Goal: Communication & Community: Answer question/provide support

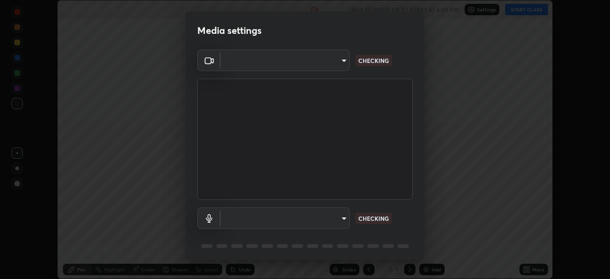
scroll to position [279, 610]
type input "ba13e312339ef8477216ddedc35df2f043033d031c8e6632ccfddaecbc9a7b0e"
click at [336, 224] on body "Erase all Quadratic Equation Recording WAS SCHEDULED TO START AT 6:30 PM Settin…" at bounding box center [305, 139] width 610 height 279
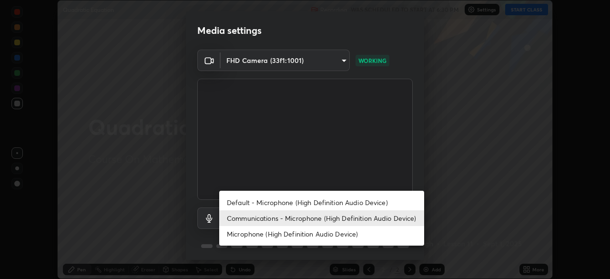
click at [347, 221] on li "Communications - Microphone (High Definition Audio Device)" at bounding box center [321, 218] width 205 height 16
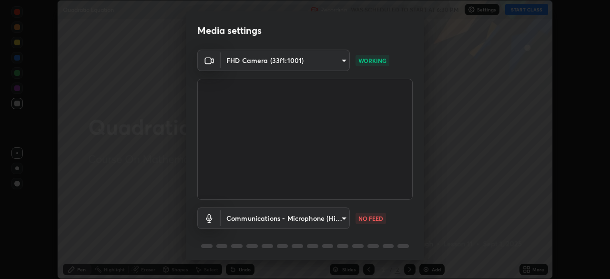
click at [343, 222] on body "Erase all Quadratic Equation Recording WAS SCHEDULED TO START AT 6:30 PM Settin…" at bounding box center [305, 139] width 610 height 279
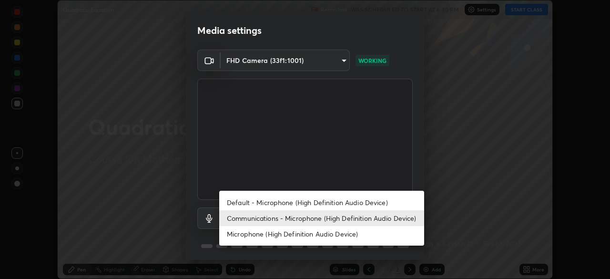
click at [350, 204] on li "Default - Microphone (High Definition Audio Device)" at bounding box center [321, 202] width 205 height 16
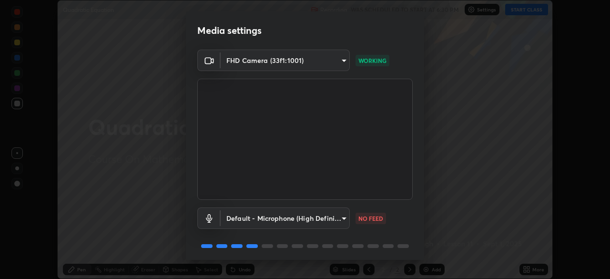
click at [338, 220] on body "Erase all Quadratic Equation Recording WAS SCHEDULED TO START AT 6:30 PM Settin…" at bounding box center [305, 139] width 610 height 279
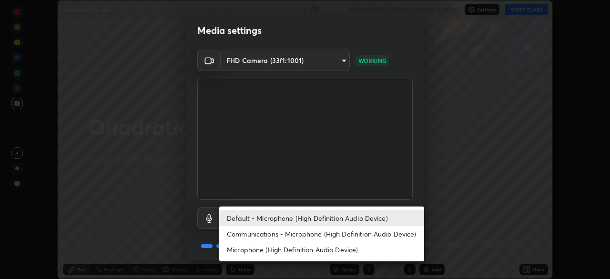
click at [342, 236] on li "Communications - Microphone (High Definition Audio Device)" at bounding box center [321, 234] width 205 height 16
type input "communications"
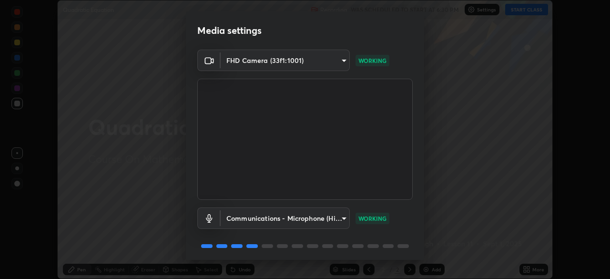
scroll to position [34, 0]
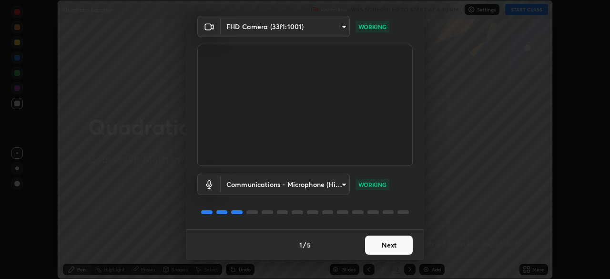
click at [397, 246] on button "Next" at bounding box center [389, 244] width 48 height 19
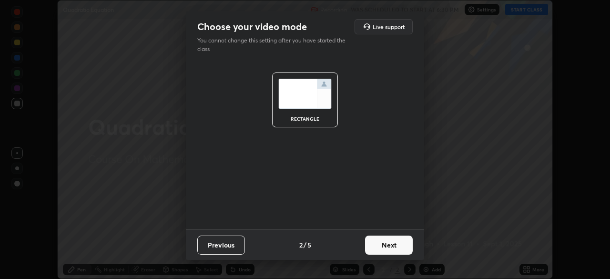
click at [396, 246] on button "Next" at bounding box center [389, 244] width 48 height 19
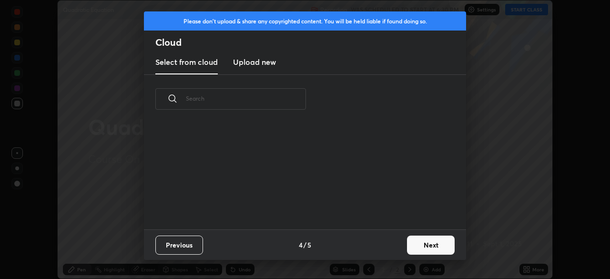
click at [423, 242] on button "Next" at bounding box center [431, 244] width 48 height 19
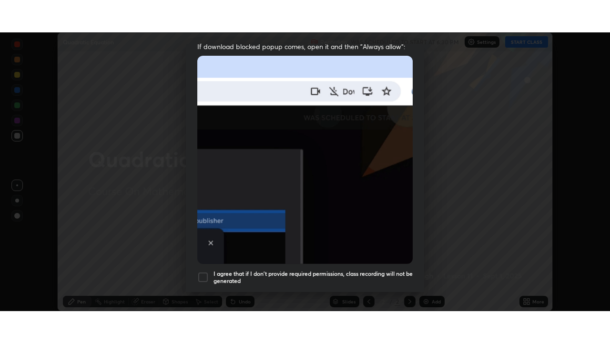
scroll to position [228, 0]
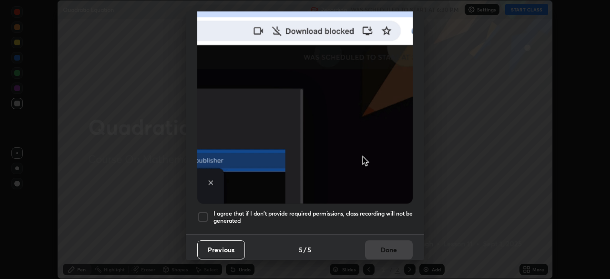
click at [206, 214] on div at bounding box center [202, 216] width 11 height 11
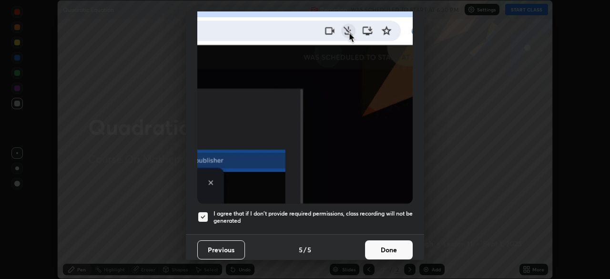
click at [390, 246] on button "Done" at bounding box center [389, 249] width 48 height 19
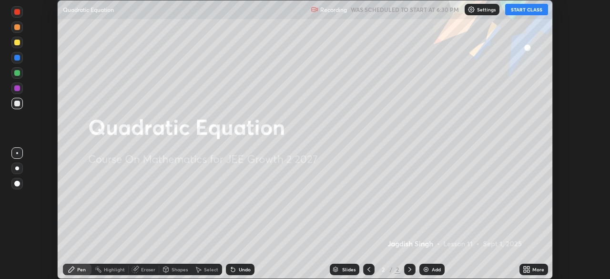
click at [523, 10] on button "START CLASS" at bounding box center [526, 9] width 43 height 11
click at [528, 267] on icon at bounding box center [528, 267] width 2 height 2
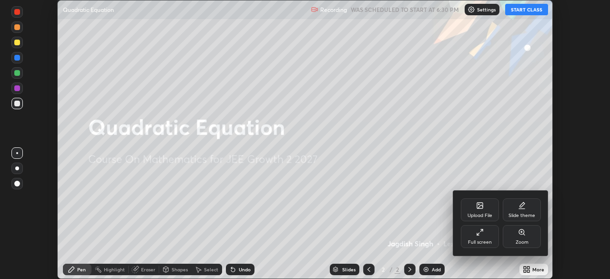
click at [489, 236] on div "Full screen" at bounding box center [480, 236] width 38 height 23
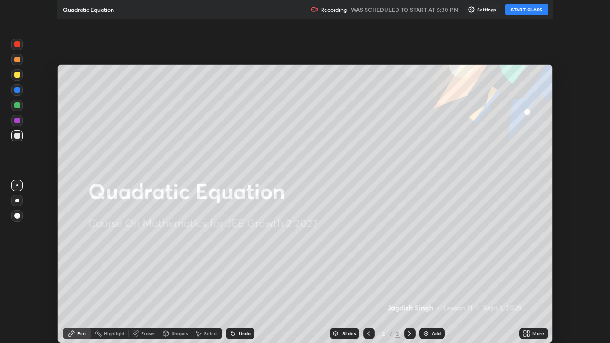
scroll to position [343, 610]
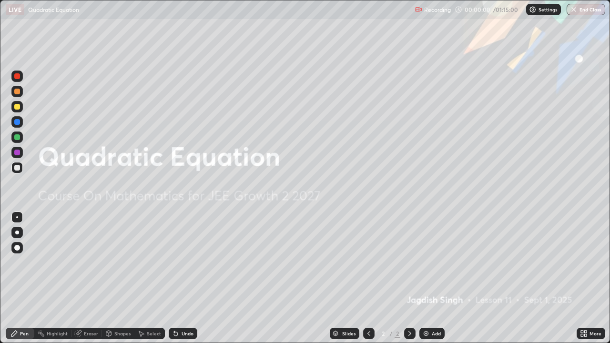
click at [435, 278] on div "Add" at bounding box center [436, 333] width 9 height 5
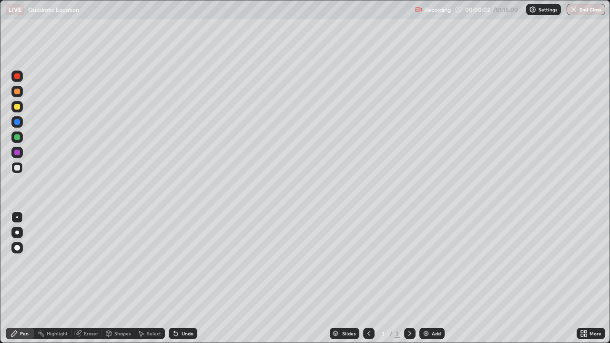
click at [18, 106] on div at bounding box center [17, 107] width 6 height 6
click at [18, 94] on div at bounding box center [17, 92] width 6 height 6
click at [20, 111] on div at bounding box center [16, 106] width 11 height 11
click at [18, 168] on div at bounding box center [17, 168] width 6 height 6
click at [91, 278] on div "Eraser" at bounding box center [86, 333] width 31 height 11
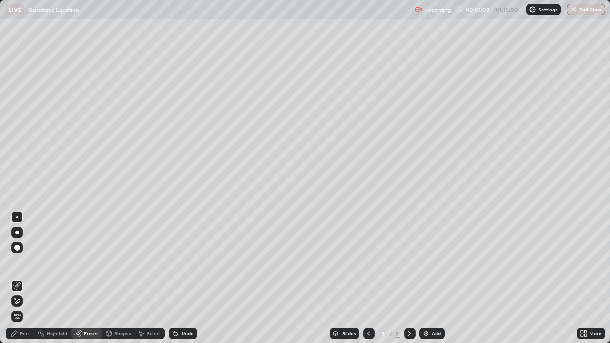
click at [24, 278] on div "Pen" at bounding box center [20, 333] width 29 height 11
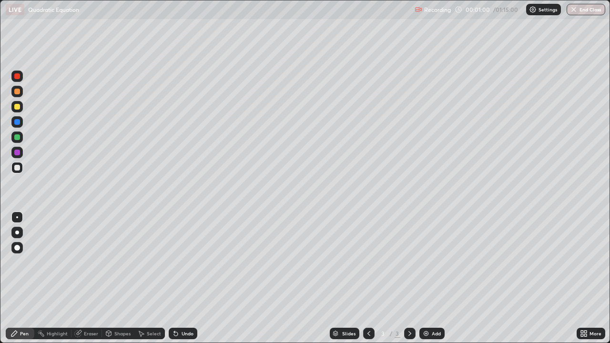
click at [16, 171] on div at bounding box center [16, 167] width 11 height 11
click at [18, 104] on div at bounding box center [17, 107] width 6 height 6
click at [20, 165] on div at bounding box center [17, 168] width 6 height 6
click at [88, 278] on div "Eraser" at bounding box center [86, 333] width 31 height 11
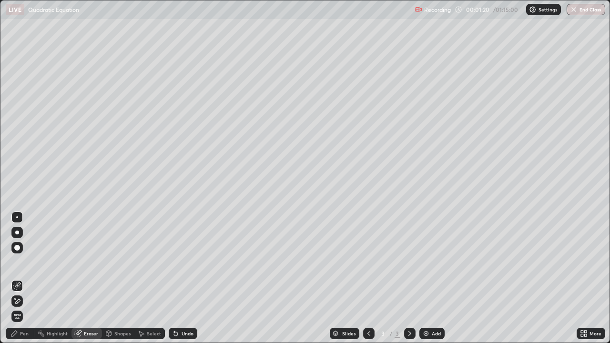
click at [29, 278] on div "Pen" at bounding box center [20, 333] width 29 height 11
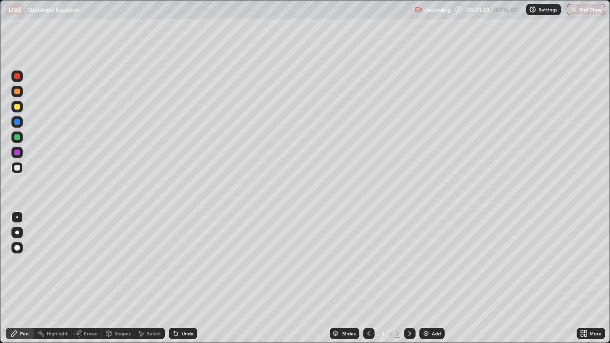
click at [17, 168] on div at bounding box center [17, 168] width 6 height 6
click at [17, 92] on div at bounding box center [17, 92] width 6 height 6
click at [22, 170] on div at bounding box center [16, 167] width 11 height 11
click at [18, 75] on div at bounding box center [17, 76] width 6 height 6
click at [18, 166] on div at bounding box center [17, 168] width 6 height 6
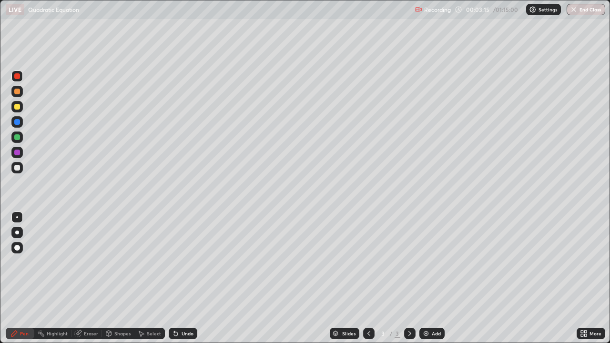
click at [18, 166] on div at bounding box center [17, 168] width 6 height 6
click at [16, 169] on div at bounding box center [17, 168] width 6 height 6
click at [17, 93] on div at bounding box center [17, 92] width 6 height 6
click at [19, 169] on div at bounding box center [17, 168] width 6 height 6
click at [21, 173] on div at bounding box center [16, 167] width 11 height 15
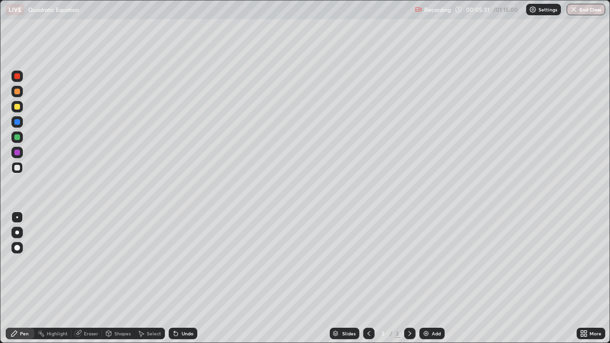
click at [426, 278] on img at bounding box center [426, 334] width 8 height 8
click at [18, 170] on div at bounding box center [17, 168] width 6 height 6
click at [20, 168] on div at bounding box center [17, 168] width 6 height 6
click at [16, 93] on div at bounding box center [17, 92] width 6 height 6
click at [18, 167] on div at bounding box center [17, 168] width 6 height 6
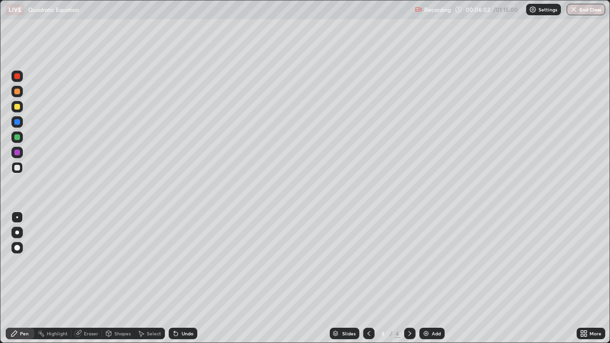
click at [92, 278] on div "Eraser" at bounding box center [91, 333] width 14 height 5
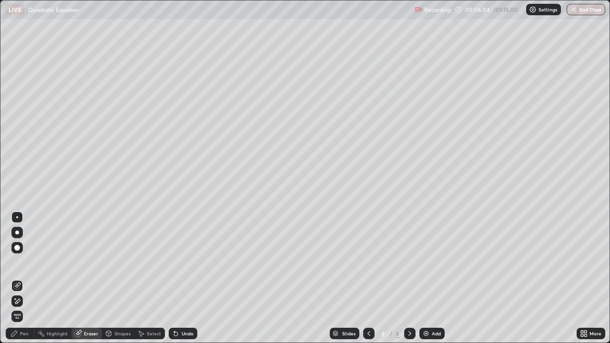
click at [31, 278] on div "Pen" at bounding box center [20, 333] width 29 height 11
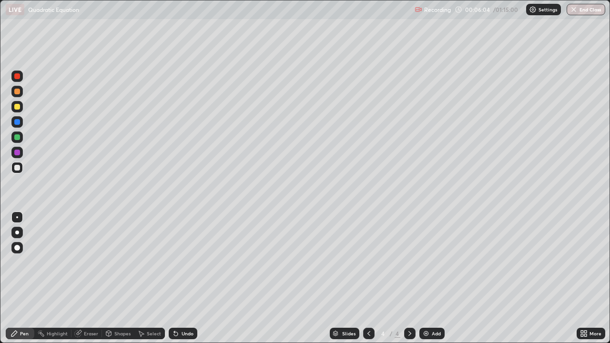
click at [21, 166] on div at bounding box center [16, 167] width 11 height 11
click at [18, 168] on div at bounding box center [17, 168] width 6 height 6
click at [16, 167] on div at bounding box center [17, 168] width 6 height 6
click at [17, 93] on div at bounding box center [17, 92] width 6 height 6
click at [17, 153] on div at bounding box center [17, 153] width 6 height 6
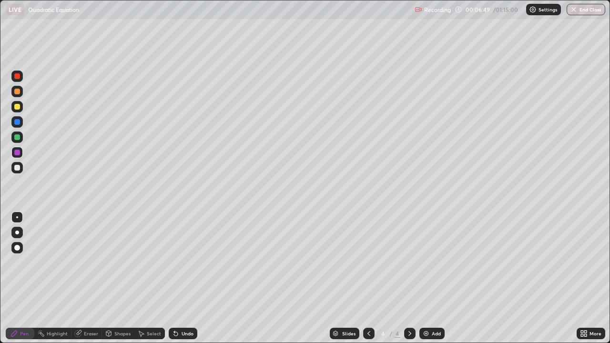
click at [15, 171] on div at bounding box center [16, 167] width 11 height 11
click at [17, 168] on div at bounding box center [17, 168] width 6 height 6
click at [17, 166] on div at bounding box center [17, 168] width 6 height 6
click at [17, 93] on div at bounding box center [17, 92] width 6 height 6
click at [18, 92] on div at bounding box center [17, 92] width 6 height 6
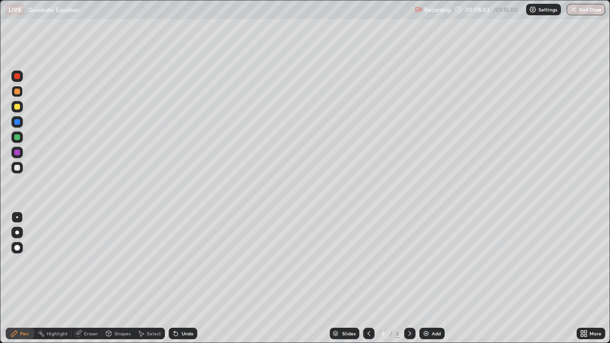
click at [17, 169] on div at bounding box center [17, 168] width 6 height 6
click at [16, 122] on div at bounding box center [17, 122] width 6 height 6
click at [16, 169] on div at bounding box center [17, 168] width 6 height 6
click at [18, 167] on div at bounding box center [17, 168] width 6 height 6
click at [93, 278] on div "Eraser" at bounding box center [91, 333] width 14 height 5
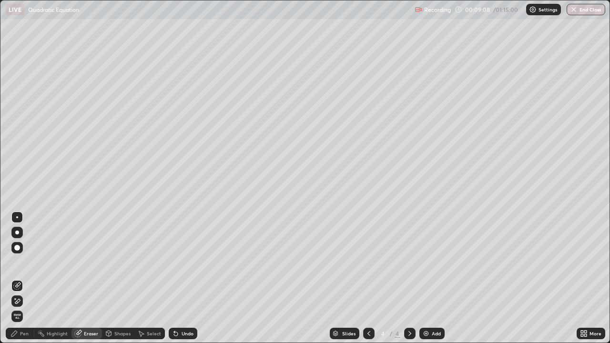
click at [27, 278] on div "Pen" at bounding box center [24, 333] width 9 height 5
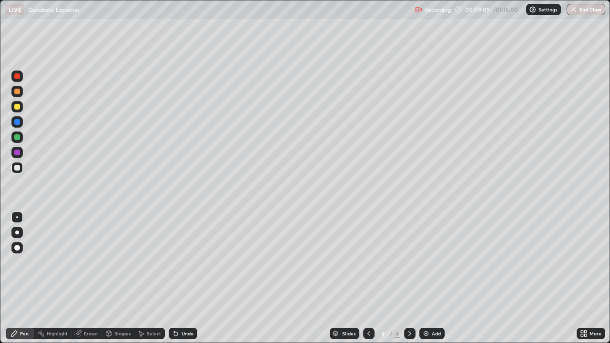
click at [20, 170] on div at bounding box center [16, 167] width 11 height 11
click at [13, 167] on div at bounding box center [16, 167] width 11 height 11
click at [27, 183] on div "Erase all" at bounding box center [17, 171] width 23 height 305
click at [26, 184] on div "Erase all" at bounding box center [17, 171] width 23 height 305
click at [428, 278] on img at bounding box center [426, 334] width 8 height 8
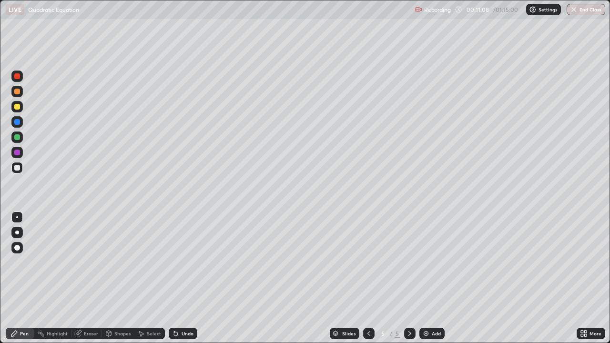
click at [19, 170] on div at bounding box center [17, 168] width 6 height 6
click at [18, 167] on div at bounding box center [17, 168] width 6 height 6
click at [17, 168] on div at bounding box center [17, 168] width 6 height 6
click at [17, 169] on div at bounding box center [17, 168] width 6 height 6
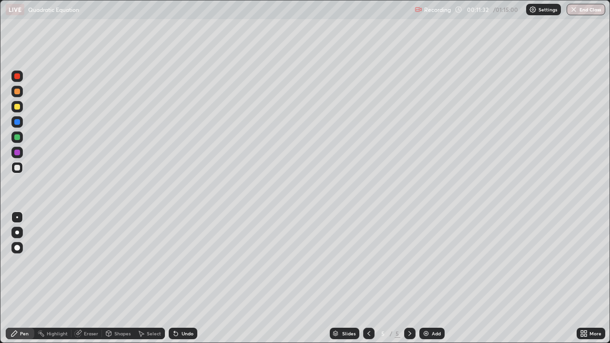
click at [18, 169] on div at bounding box center [17, 168] width 6 height 6
click at [19, 106] on div at bounding box center [17, 107] width 6 height 6
click at [18, 168] on div at bounding box center [17, 168] width 6 height 6
click at [20, 121] on div at bounding box center [17, 122] width 6 height 6
click at [18, 153] on div at bounding box center [17, 153] width 6 height 6
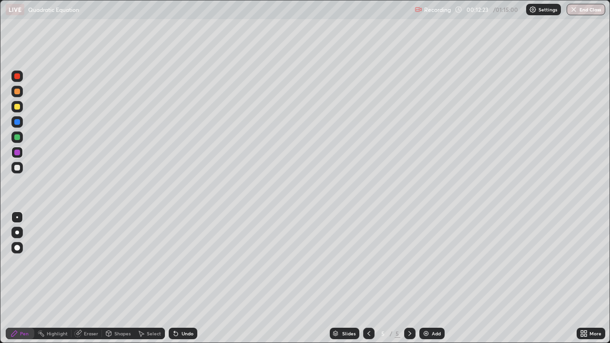
click at [15, 150] on div at bounding box center [17, 153] width 6 height 6
click at [19, 167] on div at bounding box center [17, 168] width 6 height 6
click at [17, 92] on div at bounding box center [17, 92] width 6 height 6
click at [20, 165] on div at bounding box center [16, 167] width 11 height 11
click at [18, 109] on div at bounding box center [17, 107] width 6 height 6
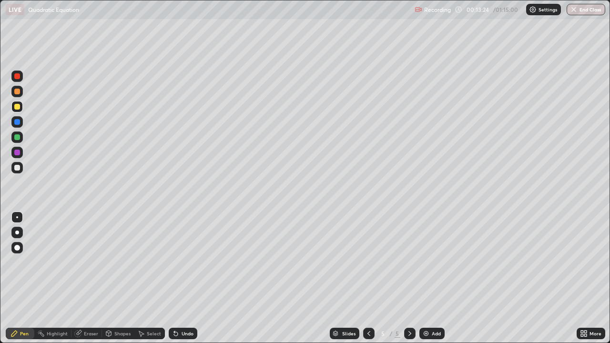
click at [19, 166] on div at bounding box center [17, 168] width 6 height 6
click at [20, 124] on div at bounding box center [16, 121] width 11 height 11
click at [432, 278] on div "Add" at bounding box center [436, 333] width 9 height 5
click at [20, 167] on div at bounding box center [17, 168] width 6 height 6
click at [403, 53] on button "Undo" at bounding box center [411, 57] width 28 height 11
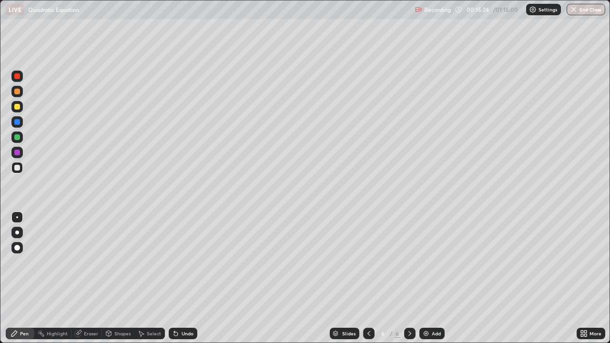
click at [21, 109] on div at bounding box center [16, 106] width 11 height 11
click at [95, 278] on div "Eraser" at bounding box center [86, 333] width 31 height 11
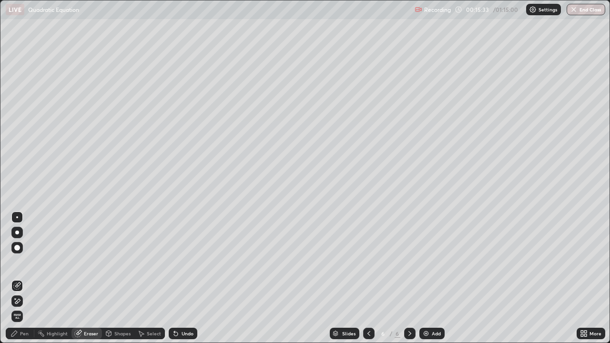
click at [31, 278] on div "Pen" at bounding box center [20, 333] width 29 height 11
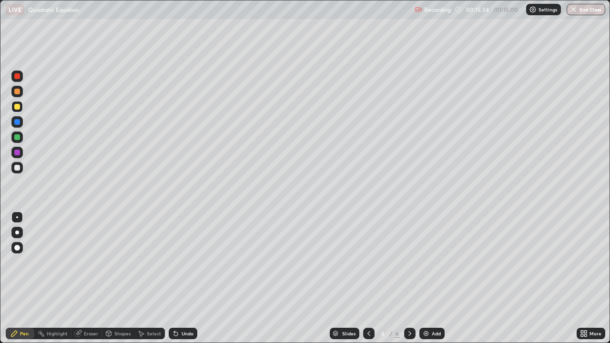
click at [18, 139] on div at bounding box center [17, 137] width 6 height 6
click at [17, 170] on div at bounding box center [17, 168] width 6 height 6
click at [16, 92] on div at bounding box center [17, 92] width 6 height 6
click at [17, 151] on div at bounding box center [17, 153] width 6 height 6
click at [19, 169] on div at bounding box center [17, 168] width 6 height 6
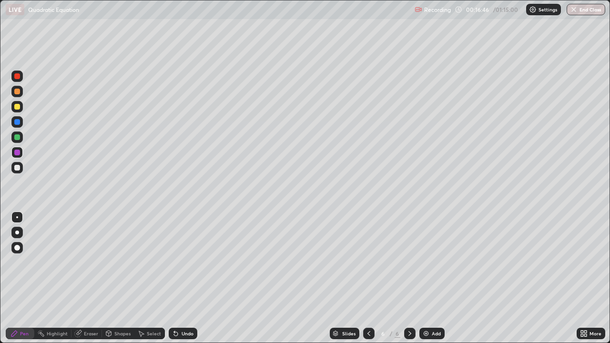
click at [20, 167] on div at bounding box center [16, 167] width 11 height 11
click at [20, 166] on div at bounding box center [16, 167] width 11 height 11
click at [20, 154] on div at bounding box center [16, 152] width 11 height 11
click at [22, 122] on div at bounding box center [16, 121] width 11 height 11
click at [22, 154] on div at bounding box center [16, 152] width 11 height 11
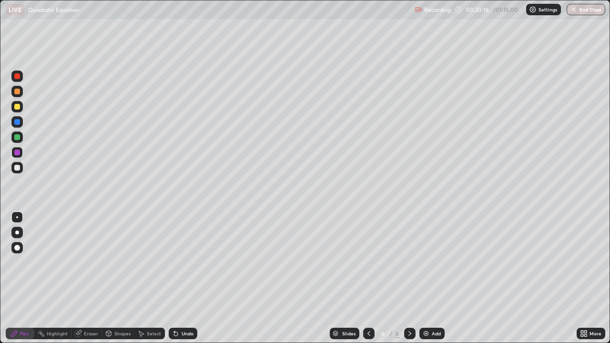
click at [17, 173] on div at bounding box center [16, 167] width 11 height 11
click at [21, 167] on div at bounding box center [16, 167] width 11 height 11
click at [426, 278] on img at bounding box center [426, 334] width 8 height 8
click at [16, 106] on div at bounding box center [17, 107] width 6 height 6
click at [16, 166] on div at bounding box center [17, 168] width 6 height 6
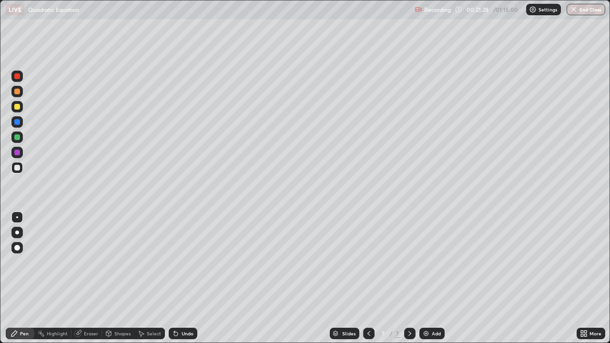
click at [89, 278] on div "Eraser" at bounding box center [86, 333] width 31 height 11
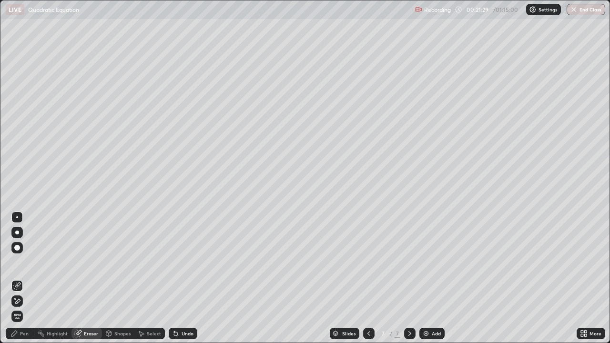
click at [26, 278] on div "Pen" at bounding box center [24, 333] width 9 height 5
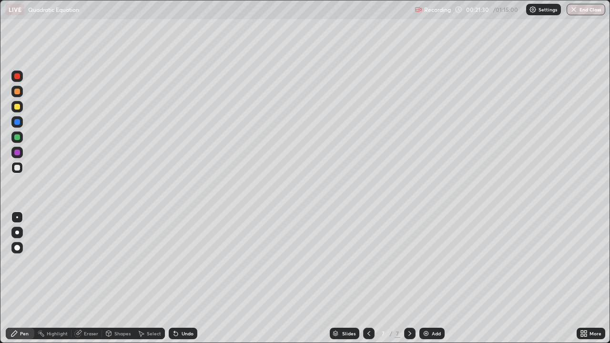
click at [18, 170] on div at bounding box center [17, 168] width 6 height 6
click at [19, 92] on div at bounding box center [17, 92] width 6 height 6
click at [18, 168] on div at bounding box center [17, 168] width 6 height 6
click at [368, 278] on icon at bounding box center [369, 334] width 8 height 8
click at [367, 278] on icon at bounding box center [369, 334] width 8 height 8
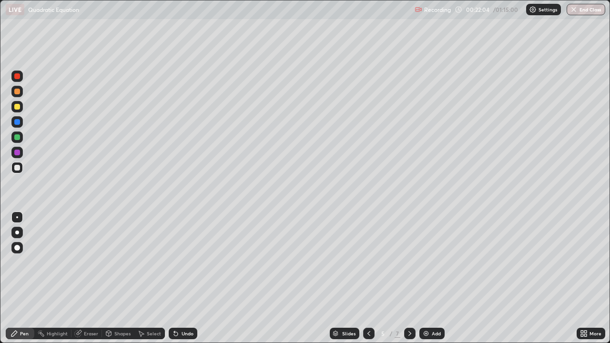
click at [408, 278] on icon at bounding box center [409, 333] width 3 height 5
click at [410, 278] on icon at bounding box center [410, 334] width 8 height 8
click at [18, 167] on div at bounding box center [17, 168] width 6 height 6
click at [428, 278] on img at bounding box center [426, 334] width 8 height 8
click at [17, 107] on div at bounding box center [17, 107] width 6 height 6
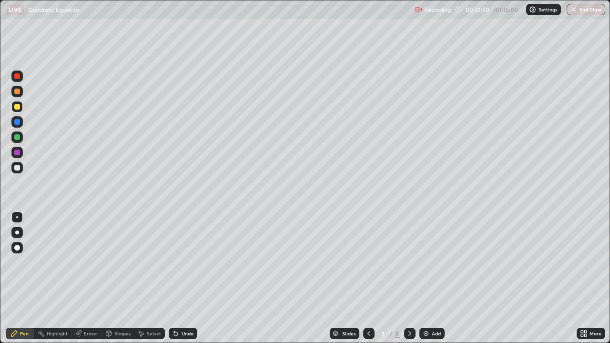
click at [18, 92] on div at bounding box center [17, 92] width 6 height 6
click at [19, 91] on div at bounding box center [17, 92] width 6 height 6
click at [19, 106] on div at bounding box center [17, 107] width 6 height 6
click at [17, 137] on div at bounding box center [17, 137] width 6 height 6
click at [13, 168] on div at bounding box center [16, 167] width 11 height 11
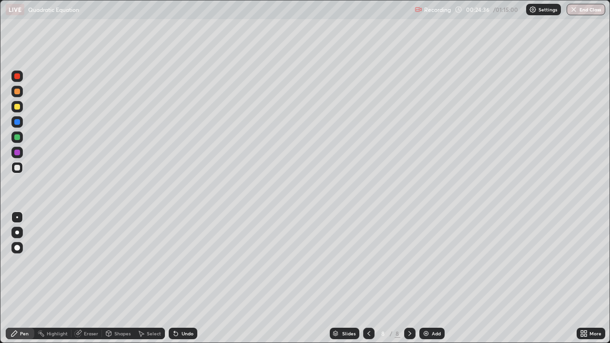
click at [16, 168] on div at bounding box center [17, 168] width 6 height 6
click at [18, 169] on div at bounding box center [17, 168] width 6 height 6
click at [18, 168] on div at bounding box center [17, 168] width 6 height 6
click at [86, 278] on div "Eraser" at bounding box center [86, 333] width 31 height 11
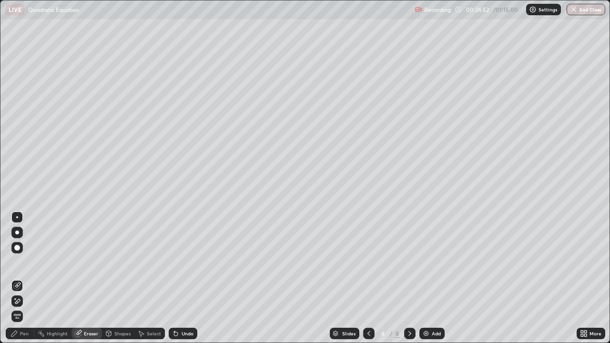
click at [27, 278] on div "Pen" at bounding box center [20, 333] width 29 height 11
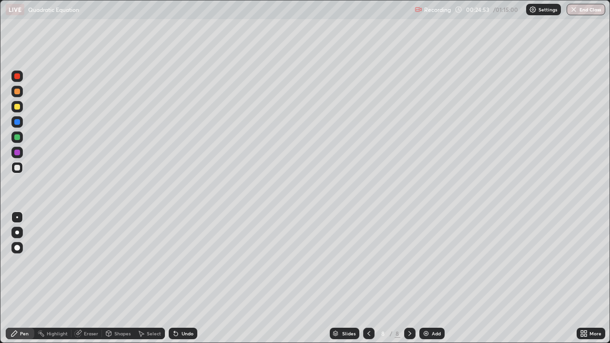
click at [20, 167] on div at bounding box center [16, 167] width 11 height 11
click at [84, 278] on div "Eraser" at bounding box center [91, 333] width 14 height 5
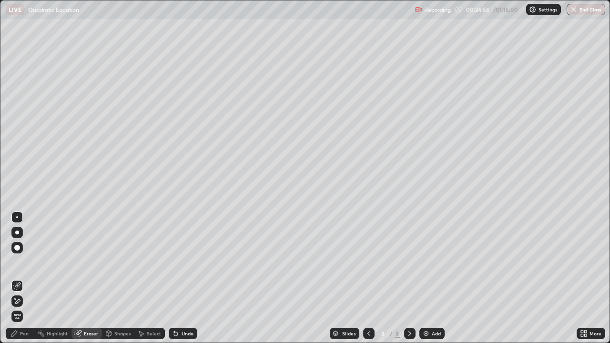
click at [52, 278] on div "Highlight" at bounding box center [57, 333] width 21 height 5
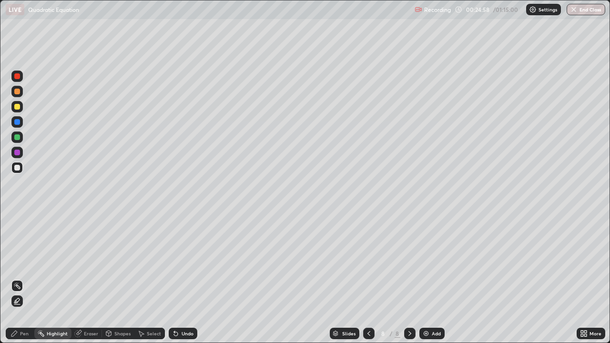
click at [84, 278] on div "Eraser" at bounding box center [91, 333] width 14 height 5
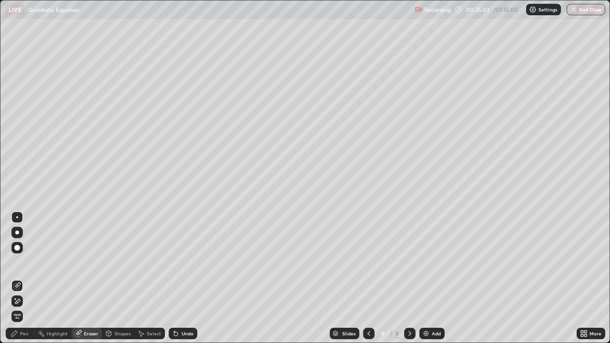
click at [26, 278] on div "Pen" at bounding box center [24, 333] width 9 height 5
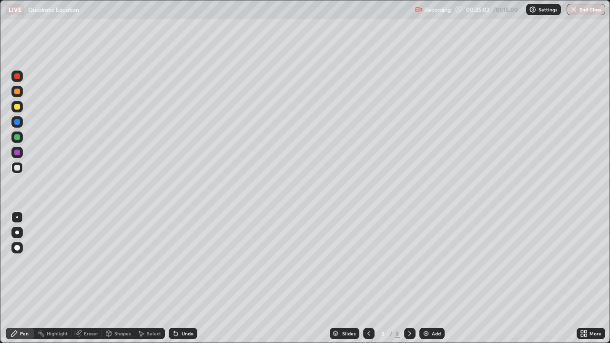
click at [18, 165] on div at bounding box center [17, 168] width 6 height 6
click at [18, 171] on div at bounding box center [16, 167] width 11 height 11
click at [15, 172] on div at bounding box center [16, 167] width 11 height 11
click at [94, 278] on div "Eraser" at bounding box center [91, 333] width 14 height 5
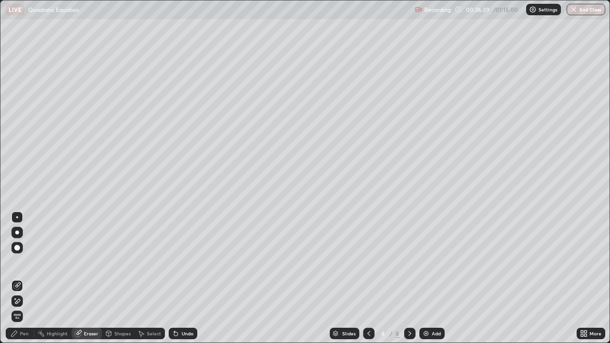
click at [22, 278] on div "Pen" at bounding box center [20, 333] width 29 height 11
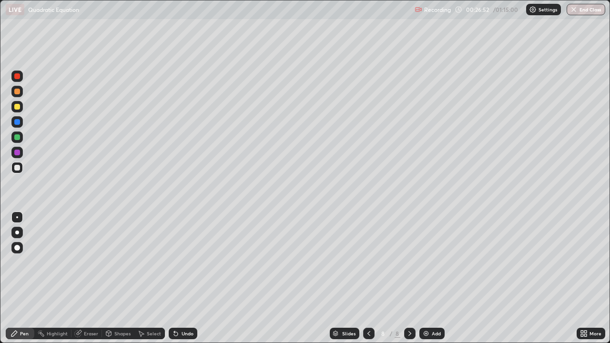
click at [18, 106] on div at bounding box center [17, 107] width 6 height 6
click at [19, 169] on div at bounding box center [17, 168] width 6 height 6
click at [20, 124] on div at bounding box center [16, 121] width 11 height 11
click at [20, 167] on div at bounding box center [16, 167] width 11 height 11
click at [431, 278] on div "Add" at bounding box center [431, 333] width 25 height 11
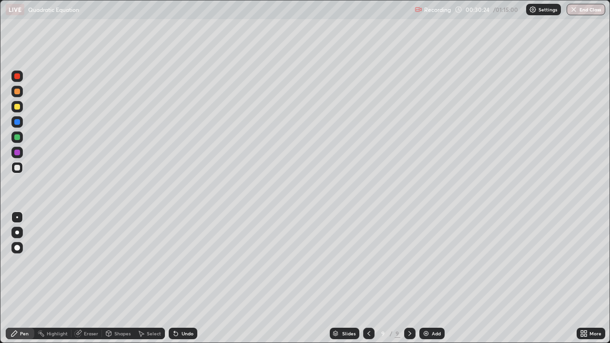
click at [18, 106] on div at bounding box center [17, 107] width 6 height 6
click at [21, 172] on div at bounding box center [16, 167] width 11 height 11
click at [16, 168] on div at bounding box center [17, 168] width 6 height 6
click at [16, 137] on div at bounding box center [17, 137] width 6 height 6
click at [92, 278] on div "Eraser" at bounding box center [86, 333] width 31 height 11
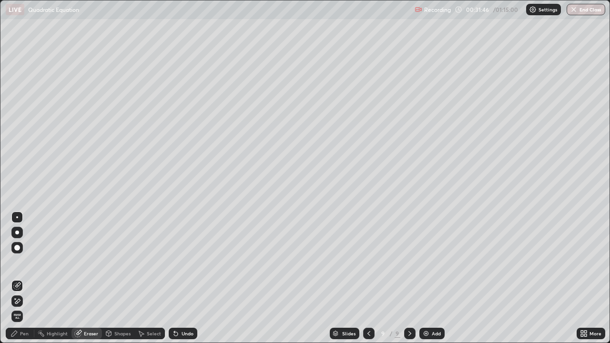
click at [25, 278] on div "Pen" at bounding box center [20, 333] width 29 height 11
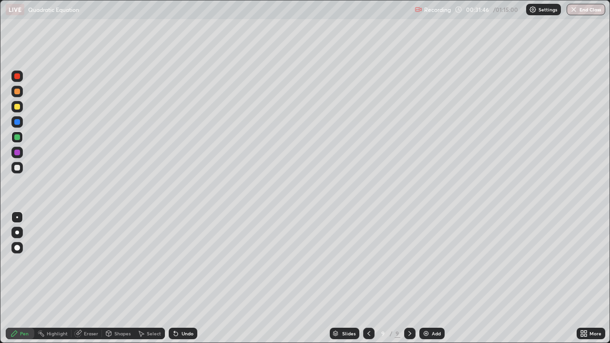
click at [18, 170] on div at bounding box center [17, 168] width 6 height 6
click at [19, 153] on div at bounding box center [17, 153] width 6 height 6
click at [21, 168] on div at bounding box center [16, 167] width 11 height 11
click at [367, 278] on icon at bounding box center [369, 334] width 8 height 8
click at [408, 278] on icon at bounding box center [410, 334] width 8 height 8
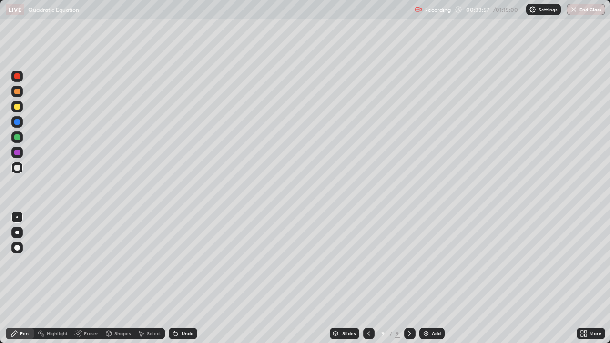
click at [423, 278] on img at bounding box center [426, 334] width 8 height 8
click at [15, 169] on div at bounding box center [17, 168] width 6 height 6
click at [18, 168] on div at bounding box center [17, 168] width 6 height 6
click at [17, 92] on div at bounding box center [17, 92] width 6 height 6
click at [19, 168] on div at bounding box center [17, 168] width 6 height 6
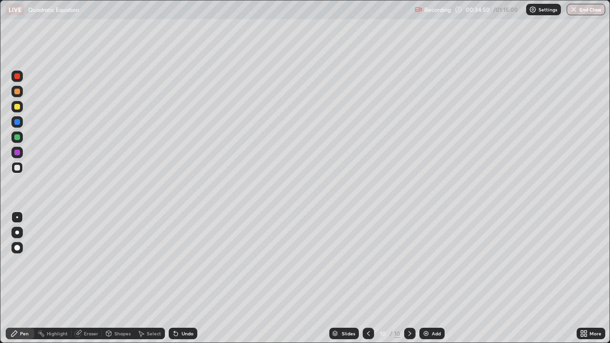
click at [17, 137] on div at bounding box center [17, 137] width 6 height 6
click at [16, 166] on div at bounding box center [17, 168] width 6 height 6
click at [91, 278] on div "Eraser" at bounding box center [86, 333] width 31 height 11
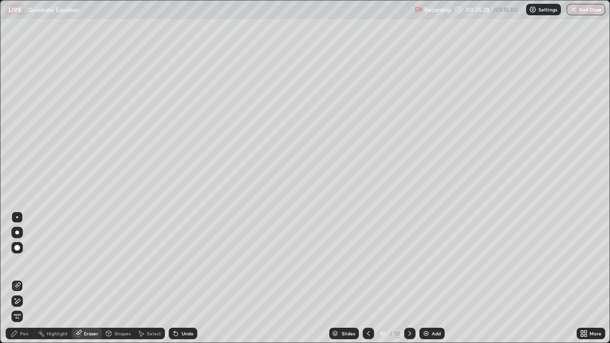
click at [27, 278] on div "Pen" at bounding box center [20, 333] width 29 height 11
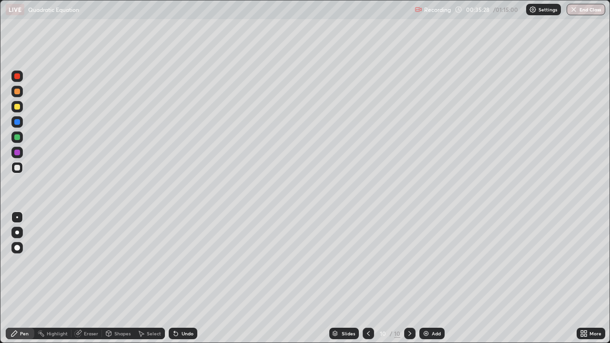
click at [21, 167] on div at bounding box center [16, 167] width 11 height 11
click at [91, 278] on div "Eraser" at bounding box center [91, 333] width 14 height 5
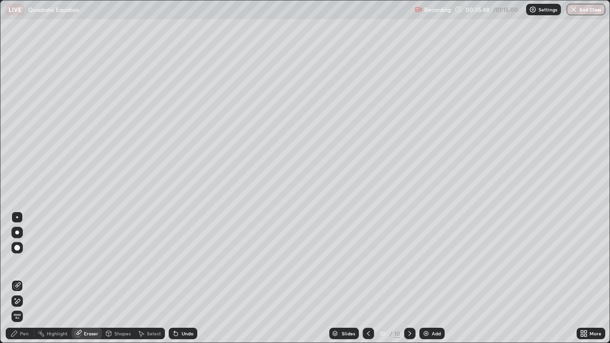
click at [21, 278] on div "Pen" at bounding box center [20, 333] width 29 height 11
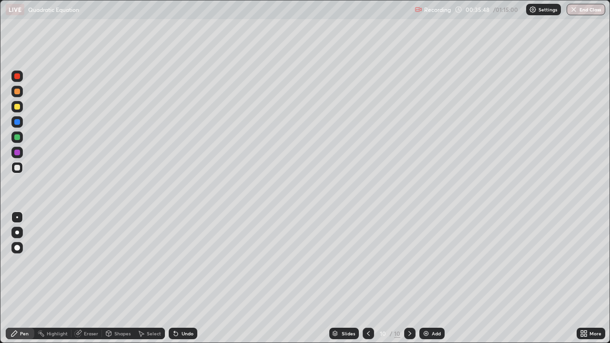
click at [17, 168] on div at bounding box center [17, 168] width 6 height 6
click at [428, 278] on img at bounding box center [426, 334] width 8 height 8
click at [18, 168] on div at bounding box center [17, 168] width 6 height 6
click at [16, 168] on div at bounding box center [17, 168] width 6 height 6
click at [86, 278] on div "Eraser" at bounding box center [86, 333] width 31 height 11
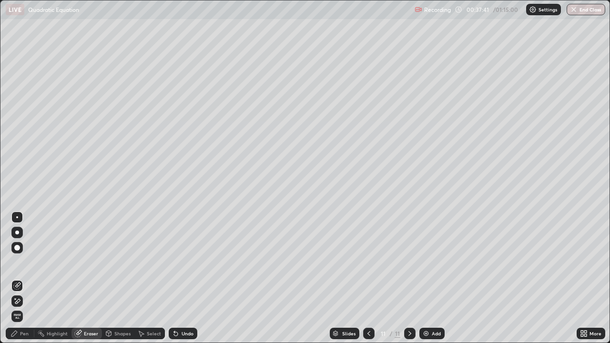
click at [25, 278] on div "Pen" at bounding box center [20, 333] width 29 height 11
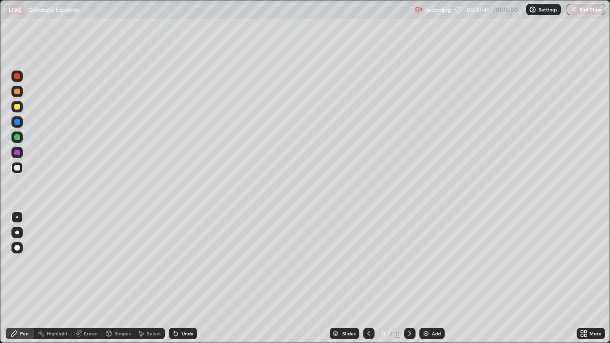
click at [18, 170] on div at bounding box center [17, 168] width 6 height 6
click at [19, 170] on div at bounding box center [17, 168] width 6 height 6
click at [19, 92] on div at bounding box center [17, 92] width 6 height 6
click at [16, 167] on div at bounding box center [17, 168] width 6 height 6
click at [16, 138] on div at bounding box center [17, 137] width 6 height 6
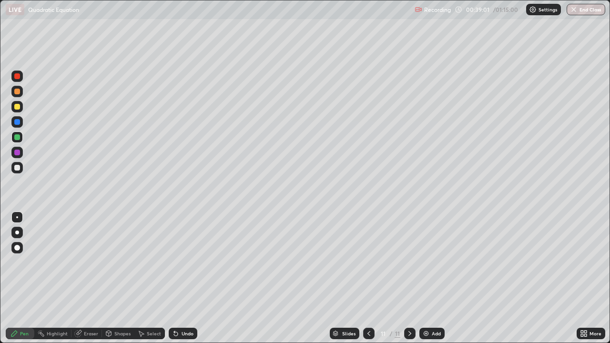
click at [18, 172] on div at bounding box center [16, 167] width 11 height 11
click at [87, 278] on div "Eraser" at bounding box center [91, 333] width 14 height 5
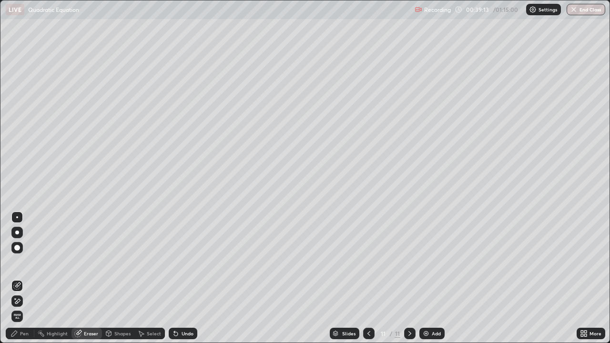
click at [22, 278] on div "Pen" at bounding box center [20, 333] width 29 height 11
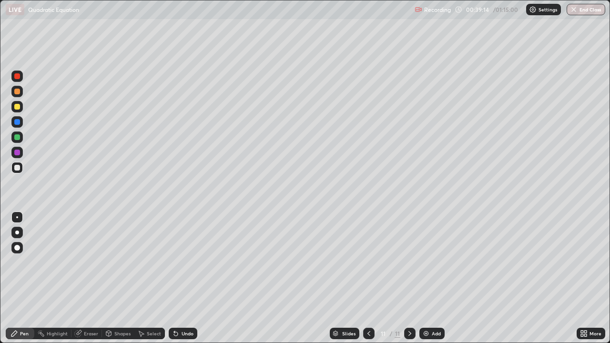
click at [19, 169] on div at bounding box center [17, 168] width 6 height 6
click at [16, 126] on div at bounding box center [16, 121] width 11 height 11
click at [15, 165] on div at bounding box center [17, 168] width 6 height 6
click at [20, 106] on div at bounding box center [17, 107] width 6 height 6
click at [18, 107] on div at bounding box center [17, 107] width 6 height 6
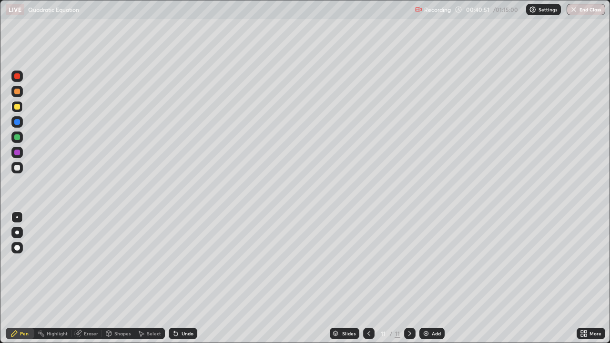
click at [92, 278] on div "Eraser" at bounding box center [86, 333] width 31 height 11
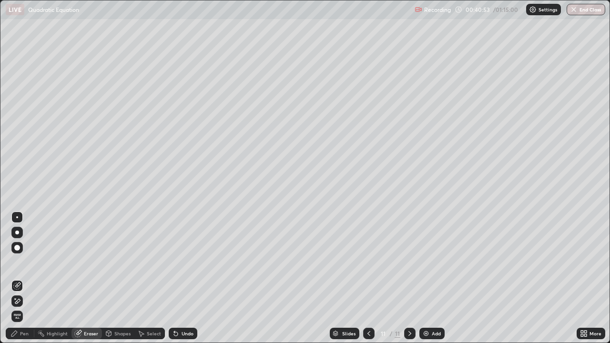
click at [30, 278] on div "Pen" at bounding box center [20, 333] width 29 height 11
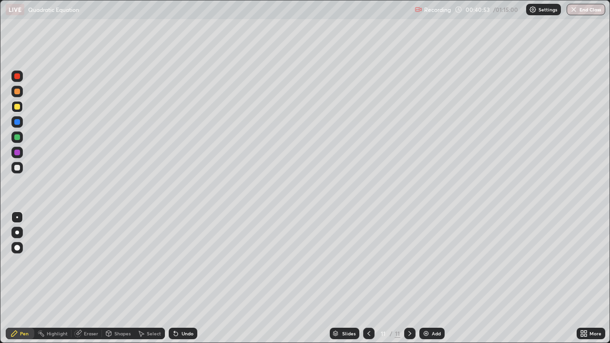
click at [17, 168] on div at bounding box center [17, 168] width 6 height 6
click at [18, 126] on div at bounding box center [16, 121] width 11 height 11
click at [422, 278] on img at bounding box center [426, 334] width 8 height 8
click at [18, 109] on div at bounding box center [17, 107] width 6 height 6
click at [19, 108] on div at bounding box center [17, 107] width 6 height 6
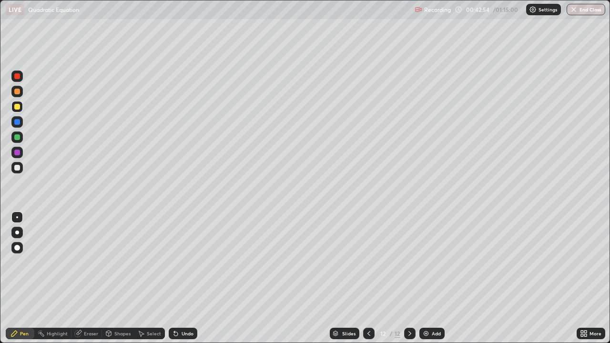
click at [18, 151] on div at bounding box center [17, 153] width 6 height 6
click at [83, 278] on div "Eraser" at bounding box center [86, 333] width 31 height 11
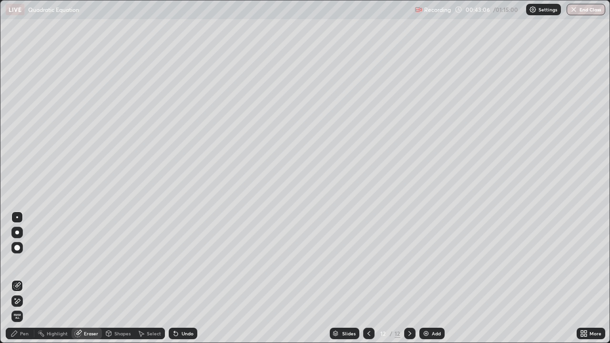
click at [28, 278] on div "Pen" at bounding box center [20, 333] width 29 height 11
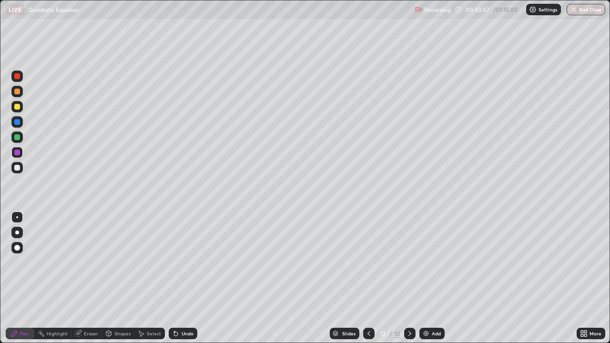
click at [18, 165] on div at bounding box center [17, 168] width 6 height 6
click at [94, 278] on div "Eraser" at bounding box center [86, 333] width 31 height 11
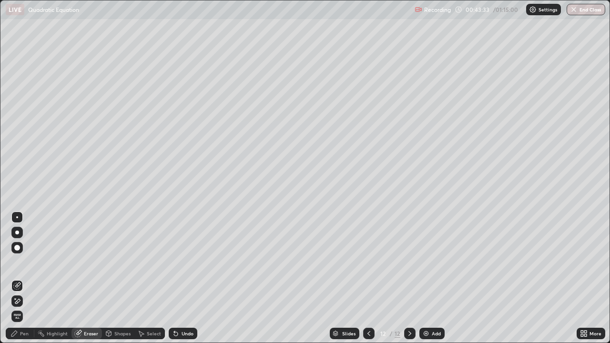
click at [29, 278] on div "Pen" at bounding box center [20, 333] width 29 height 11
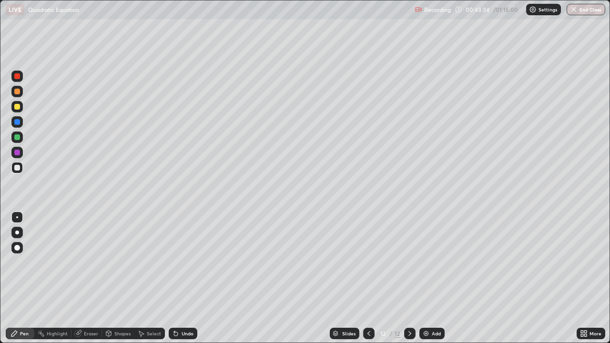
click at [16, 170] on div at bounding box center [17, 168] width 6 height 6
click at [18, 136] on div at bounding box center [17, 137] width 6 height 6
click at [19, 167] on div at bounding box center [17, 168] width 6 height 6
click at [17, 137] on div at bounding box center [17, 137] width 6 height 6
click at [19, 167] on div at bounding box center [17, 168] width 6 height 6
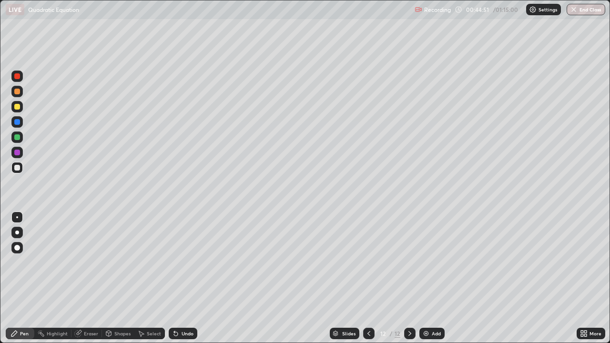
click at [17, 137] on div at bounding box center [17, 137] width 6 height 6
click at [17, 169] on div at bounding box center [17, 168] width 6 height 6
click at [19, 135] on div at bounding box center [17, 137] width 6 height 6
click at [22, 168] on div at bounding box center [16, 167] width 11 height 11
click at [19, 135] on div at bounding box center [17, 137] width 6 height 6
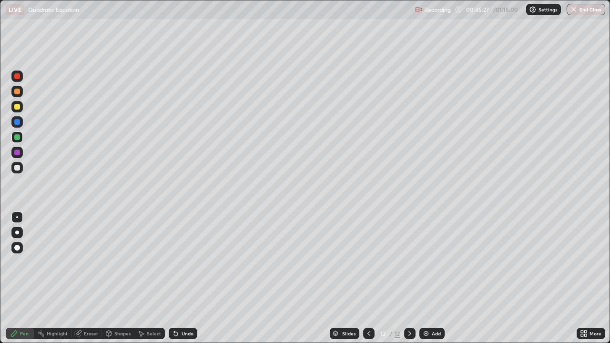
click at [18, 170] on div at bounding box center [17, 168] width 6 height 6
click at [428, 278] on img at bounding box center [426, 334] width 8 height 8
click at [367, 278] on icon at bounding box center [369, 334] width 8 height 8
click at [409, 278] on icon at bounding box center [410, 334] width 8 height 8
click at [17, 138] on div at bounding box center [17, 137] width 6 height 6
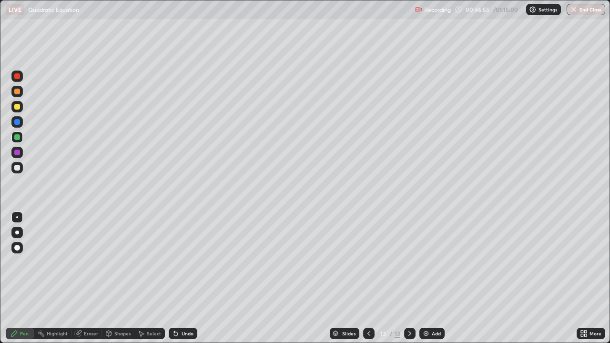
click at [18, 139] on div at bounding box center [17, 137] width 6 height 6
click at [18, 166] on div at bounding box center [17, 168] width 6 height 6
click at [83, 278] on div "Eraser" at bounding box center [86, 333] width 31 height 11
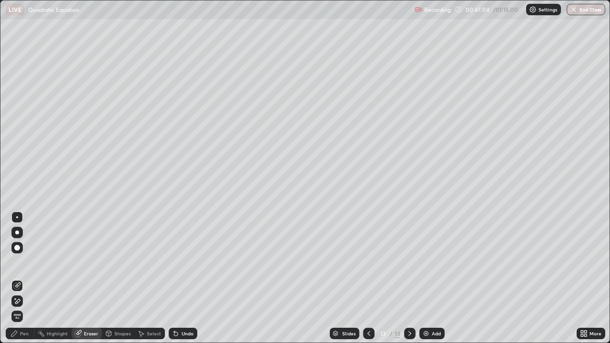
click at [29, 278] on div "Pen" at bounding box center [20, 333] width 29 height 11
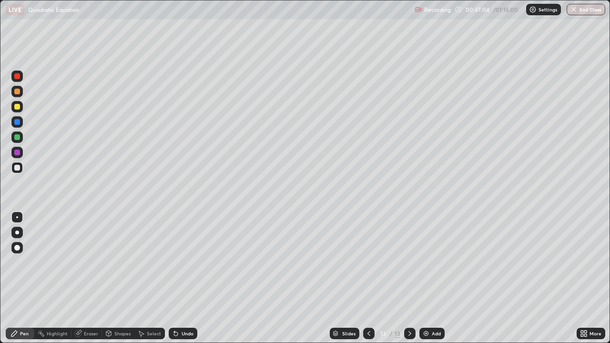
click at [18, 167] on div at bounding box center [17, 168] width 6 height 6
click at [87, 278] on div "Eraser" at bounding box center [91, 333] width 14 height 5
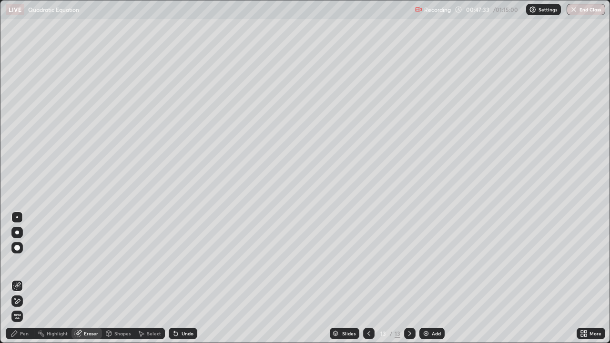
click at [27, 278] on div "Pen" at bounding box center [20, 333] width 29 height 11
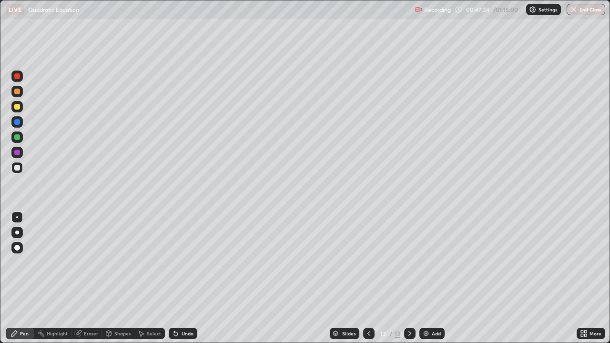
click at [21, 170] on div at bounding box center [16, 167] width 11 height 11
click at [17, 138] on div at bounding box center [17, 137] width 6 height 6
click at [21, 167] on div at bounding box center [16, 167] width 11 height 11
click at [19, 135] on div at bounding box center [17, 137] width 6 height 6
click at [17, 167] on div at bounding box center [17, 168] width 6 height 6
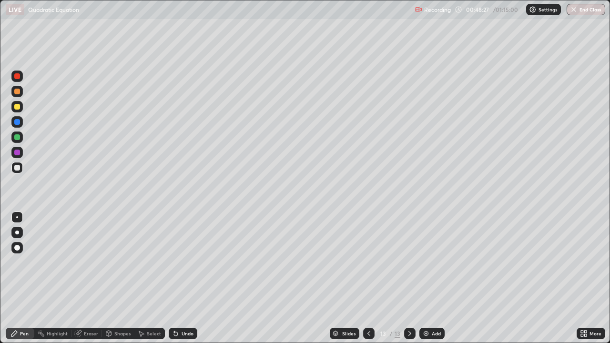
click at [22, 170] on div at bounding box center [16, 167] width 11 height 11
click at [19, 135] on div at bounding box center [17, 137] width 6 height 6
click at [86, 278] on div "Eraser" at bounding box center [86, 333] width 31 height 11
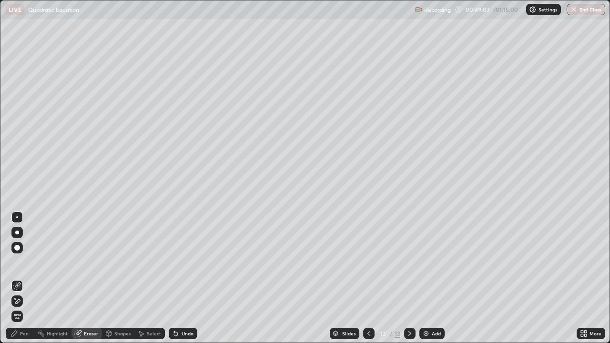
click at [25, 278] on div "Pen" at bounding box center [20, 333] width 29 height 11
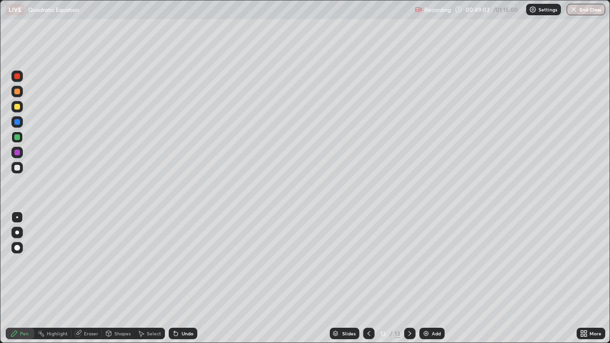
click at [22, 170] on div at bounding box center [16, 167] width 11 height 11
click at [17, 138] on div at bounding box center [17, 137] width 6 height 6
click at [18, 156] on div at bounding box center [16, 152] width 11 height 11
click at [20, 171] on div at bounding box center [16, 167] width 11 height 11
click at [425, 278] on img at bounding box center [426, 334] width 8 height 8
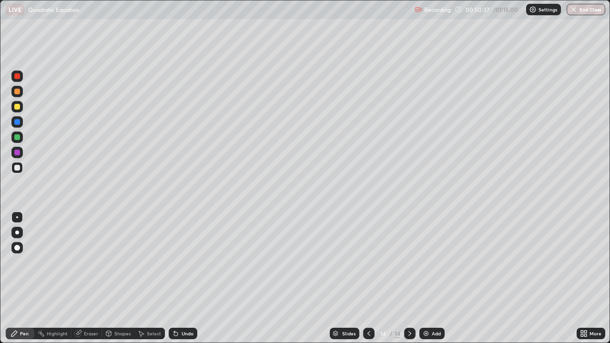
click at [17, 106] on div at bounding box center [17, 107] width 6 height 6
click at [18, 168] on div at bounding box center [17, 168] width 6 height 6
click at [367, 278] on icon at bounding box center [368, 333] width 3 height 5
click at [409, 278] on icon at bounding box center [410, 334] width 8 height 8
click at [15, 153] on div at bounding box center [17, 153] width 6 height 6
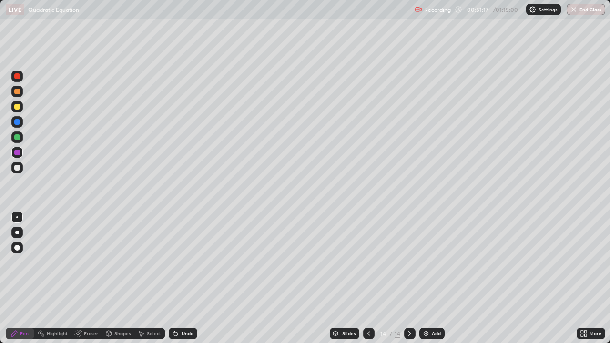
click at [18, 171] on div at bounding box center [16, 167] width 11 height 11
click at [20, 138] on div at bounding box center [17, 137] width 6 height 6
click at [368, 278] on icon at bounding box center [369, 334] width 8 height 8
click at [409, 278] on icon at bounding box center [410, 334] width 8 height 8
click at [20, 153] on div at bounding box center [17, 153] width 6 height 6
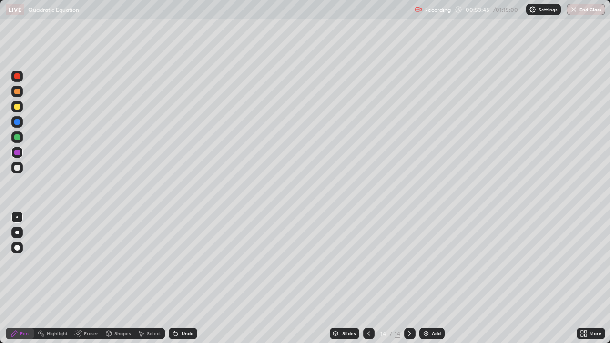
click at [90, 278] on div "Eraser" at bounding box center [91, 333] width 14 height 5
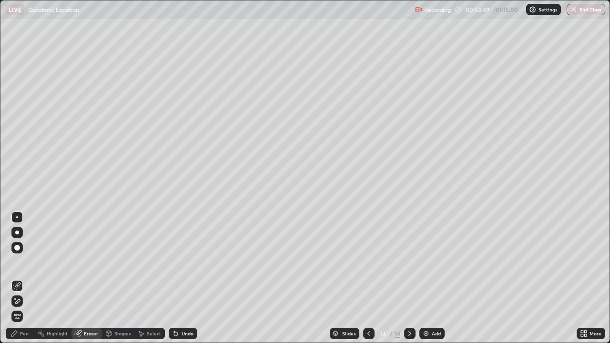
click at [30, 278] on div "Pen" at bounding box center [20, 333] width 29 height 11
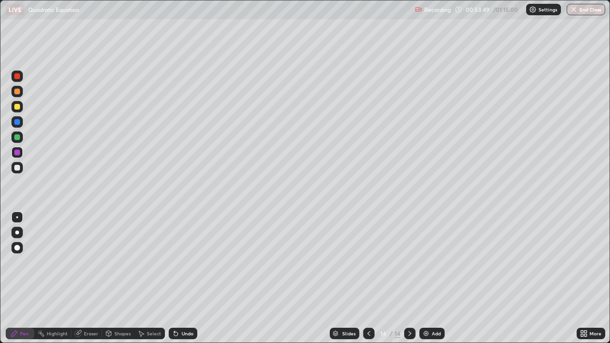
click at [22, 167] on div at bounding box center [16, 167] width 11 height 11
click at [92, 278] on div "Eraser" at bounding box center [91, 333] width 14 height 5
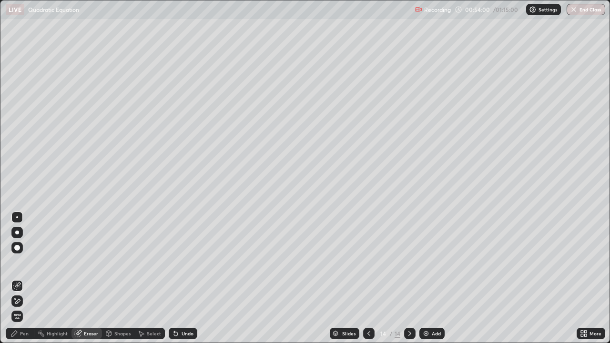
click at [30, 278] on div "Pen" at bounding box center [20, 333] width 29 height 11
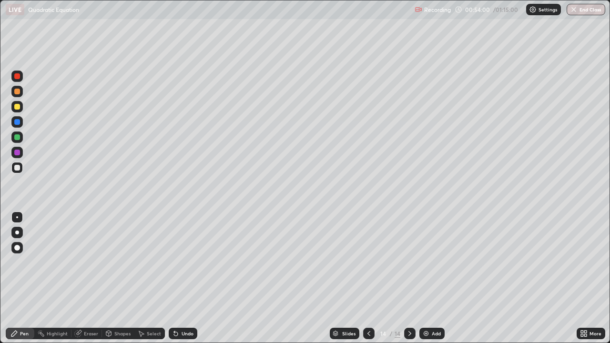
click at [20, 168] on div at bounding box center [16, 167] width 11 height 11
click at [20, 93] on div at bounding box center [16, 91] width 11 height 11
click at [21, 90] on div at bounding box center [16, 91] width 11 height 11
click at [17, 168] on div at bounding box center [17, 168] width 6 height 6
click at [18, 76] on div at bounding box center [17, 76] width 6 height 6
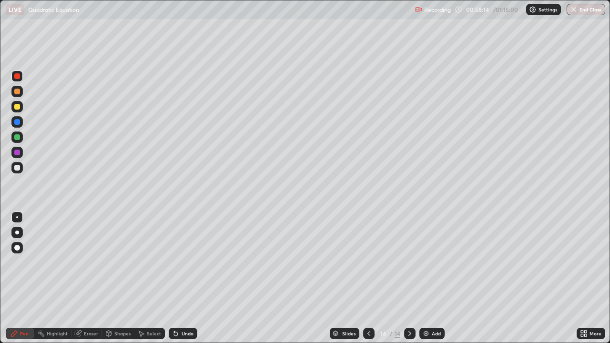
click at [427, 278] on img at bounding box center [426, 334] width 8 height 8
click at [20, 168] on div at bounding box center [16, 167] width 11 height 11
click at [368, 278] on icon at bounding box center [369, 334] width 8 height 8
click at [409, 278] on icon at bounding box center [410, 334] width 8 height 8
click at [17, 93] on div at bounding box center [17, 92] width 6 height 6
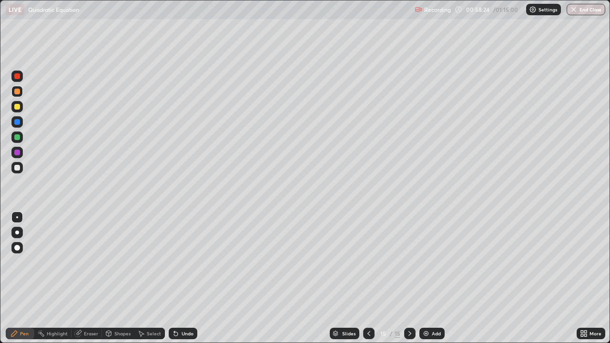
click at [368, 278] on icon at bounding box center [369, 334] width 8 height 8
click at [408, 278] on icon at bounding box center [410, 334] width 8 height 8
click at [92, 278] on div "Eraser" at bounding box center [91, 333] width 14 height 5
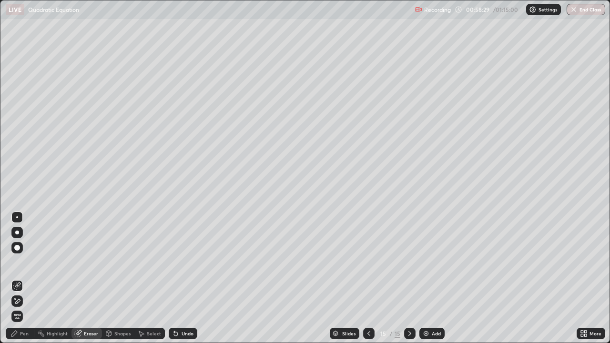
click at [27, 278] on div "Pen" at bounding box center [20, 333] width 29 height 11
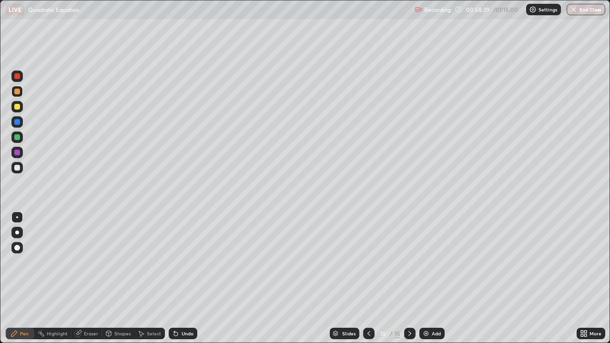
click at [18, 169] on div at bounding box center [17, 168] width 6 height 6
click at [19, 168] on div at bounding box center [17, 168] width 6 height 6
click at [93, 278] on div "Eraser" at bounding box center [91, 333] width 14 height 5
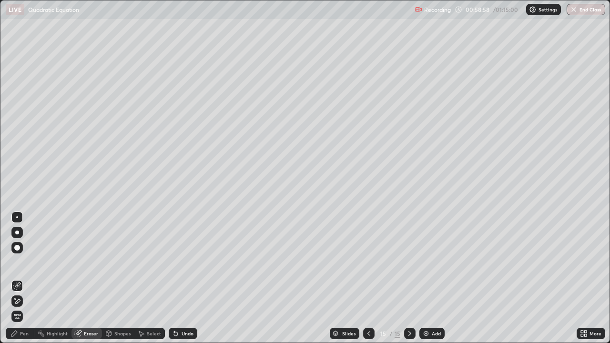
click at [31, 278] on div "Pen" at bounding box center [20, 333] width 29 height 11
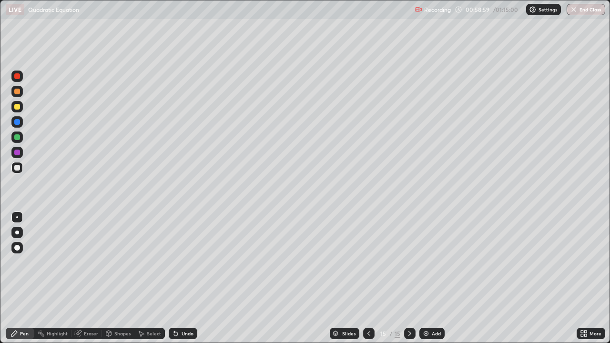
click at [16, 168] on div at bounding box center [17, 168] width 6 height 6
click at [16, 107] on div at bounding box center [17, 107] width 6 height 6
click at [16, 171] on div at bounding box center [16, 167] width 11 height 11
click at [364, 278] on div at bounding box center [368, 333] width 11 height 11
click at [408, 278] on icon at bounding box center [410, 334] width 8 height 8
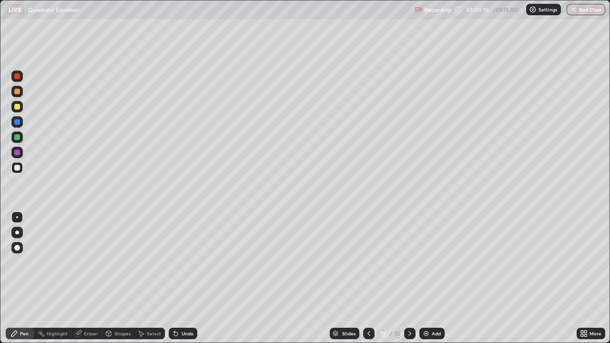
click at [368, 278] on icon at bounding box center [369, 334] width 8 height 8
click at [409, 278] on icon at bounding box center [410, 334] width 8 height 8
click at [16, 138] on div at bounding box center [17, 137] width 6 height 6
click at [19, 171] on div at bounding box center [16, 167] width 11 height 11
click at [95, 278] on div "Eraser" at bounding box center [91, 333] width 14 height 5
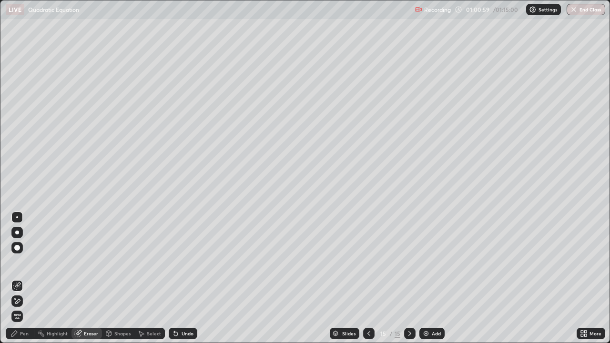
click at [28, 278] on div "Pen" at bounding box center [20, 333] width 29 height 11
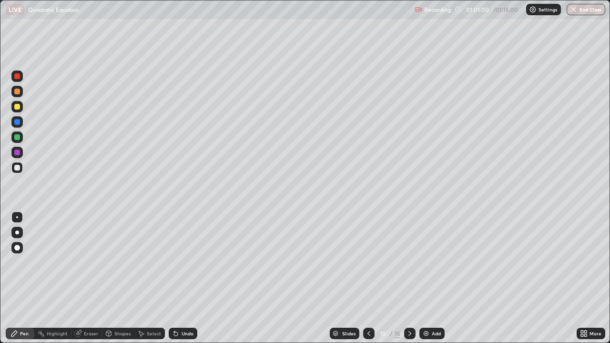
click at [22, 91] on div at bounding box center [16, 91] width 11 height 11
click at [367, 278] on icon at bounding box center [369, 334] width 8 height 8
click at [409, 278] on icon at bounding box center [410, 334] width 8 height 8
click at [372, 278] on div at bounding box center [368, 333] width 11 height 11
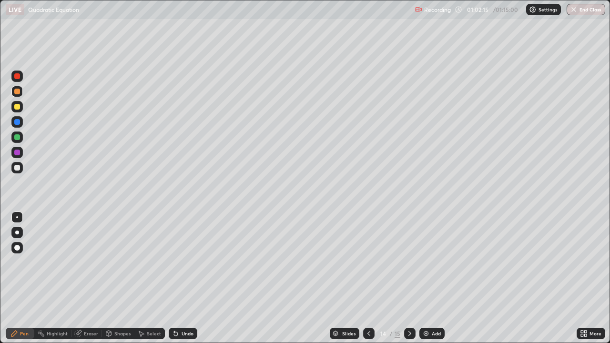
click at [410, 278] on div at bounding box center [409, 333] width 11 height 11
click at [430, 278] on div "Add" at bounding box center [431, 333] width 25 height 11
click at [368, 278] on div at bounding box center [368, 333] width 11 height 19
click at [405, 278] on div at bounding box center [409, 333] width 11 height 11
click at [18, 168] on div at bounding box center [17, 168] width 6 height 6
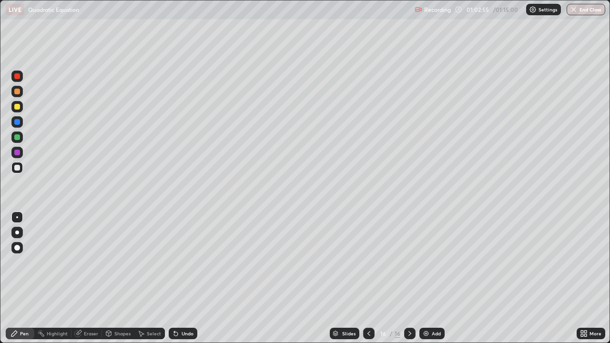
click at [18, 166] on div at bounding box center [17, 168] width 6 height 6
click at [20, 153] on div at bounding box center [17, 153] width 6 height 6
click at [20, 169] on div at bounding box center [17, 168] width 6 height 6
click at [91, 278] on div "Eraser" at bounding box center [91, 333] width 14 height 5
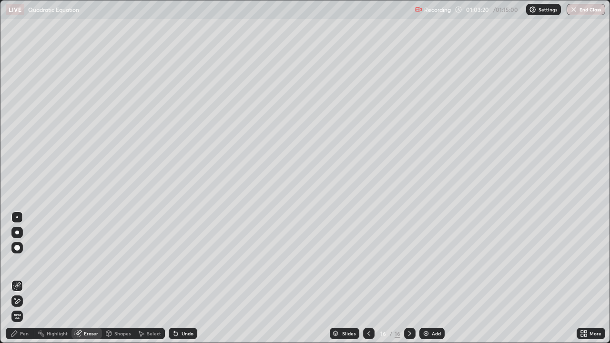
click at [20, 278] on div "Pen" at bounding box center [20, 333] width 29 height 11
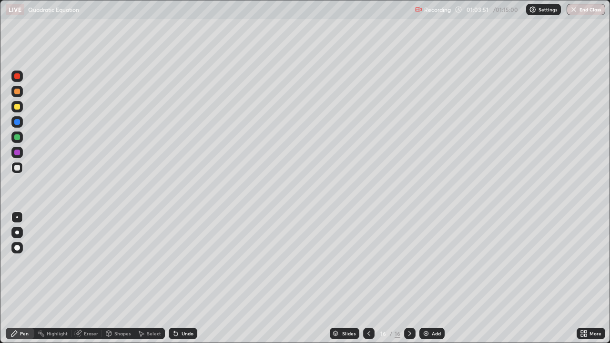
click at [17, 108] on div at bounding box center [17, 107] width 6 height 6
click at [17, 169] on div at bounding box center [17, 168] width 6 height 6
click at [581, 10] on button "End Class" at bounding box center [586, 9] width 39 height 11
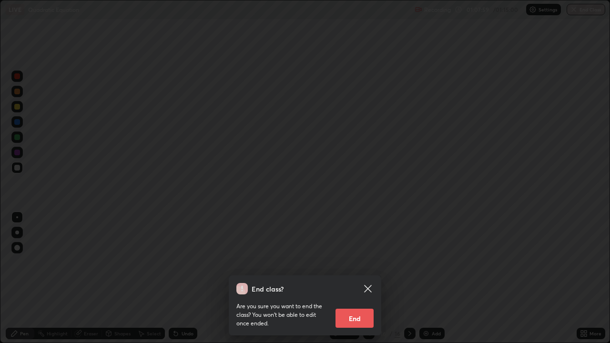
click at [357, 278] on button "End" at bounding box center [355, 318] width 38 height 19
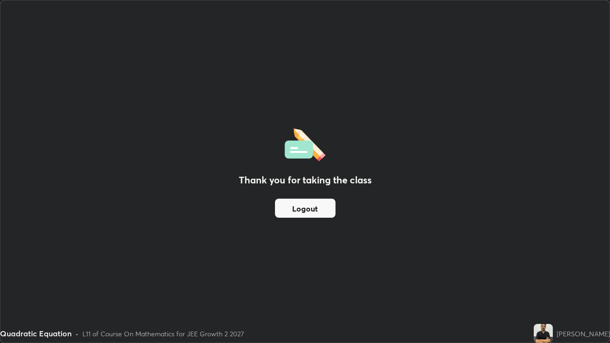
click at [297, 208] on button "Logout" at bounding box center [305, 208] width 61 height 19
click at [295, 209] on button "Logout" at bounding box center [305, 208] width 61 height 19
click at [293, 211] on button "Logout" at bounding box center [305, 208] width 61 height 19
